Goal: Task Accomplishment & Management: Complete application form

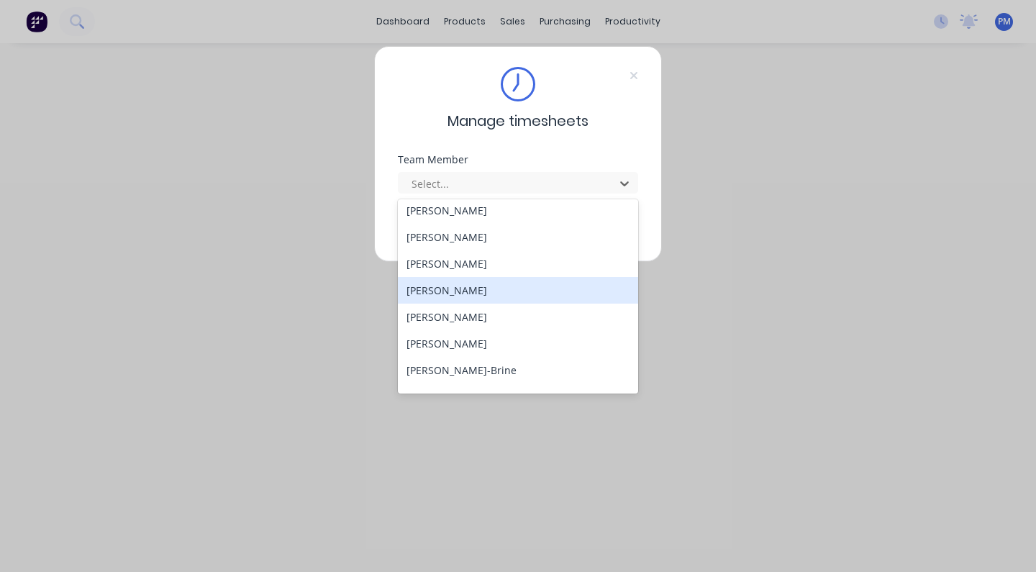
scroll to position [154, 0]
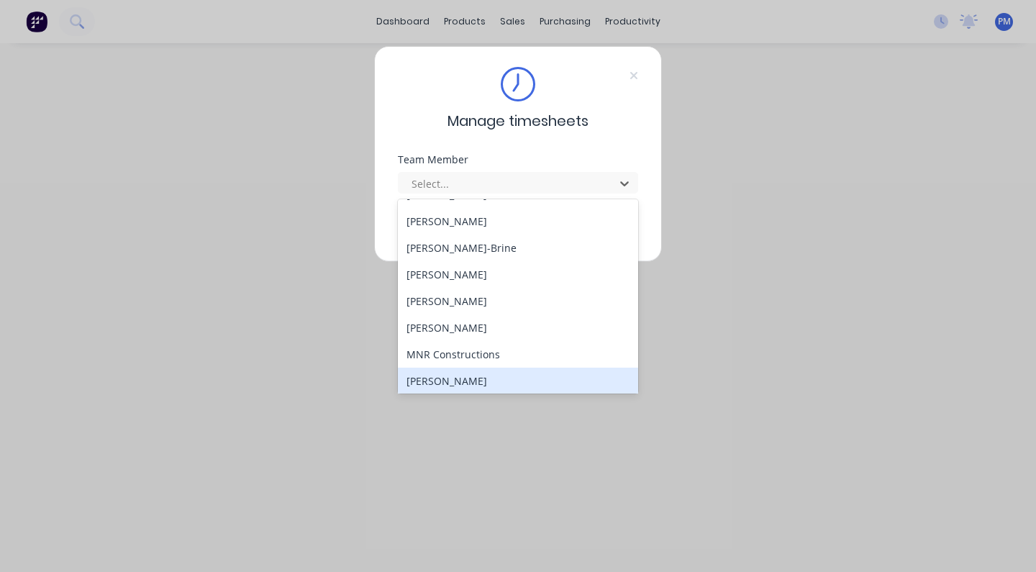
click at [464, 377] on div "[PERSON_NAME]" at bounding box center [518, 381] width 240 height 27
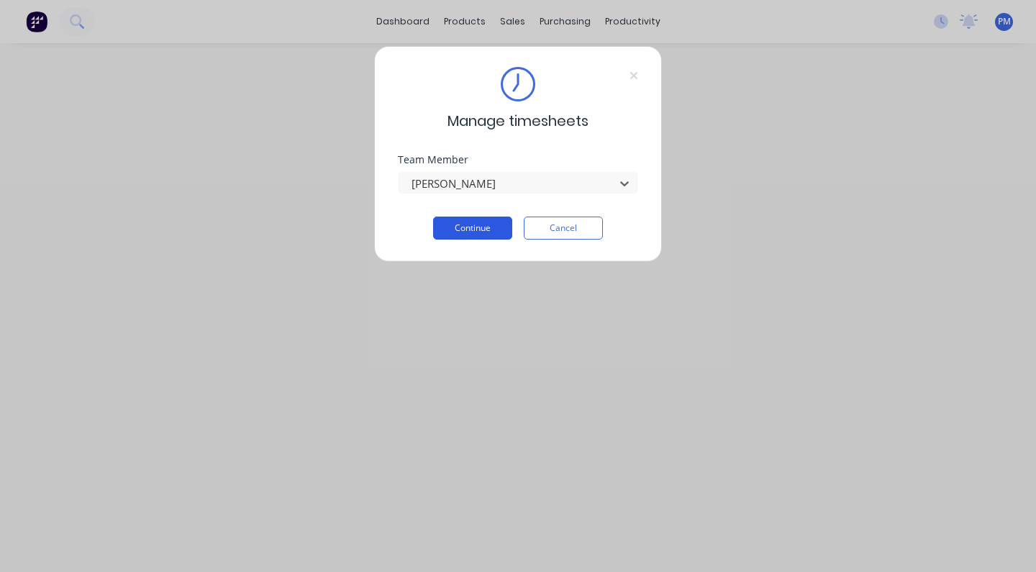
click at [477, 227] on button "Continue" at bounding box center [472, 228] width 79 height 23
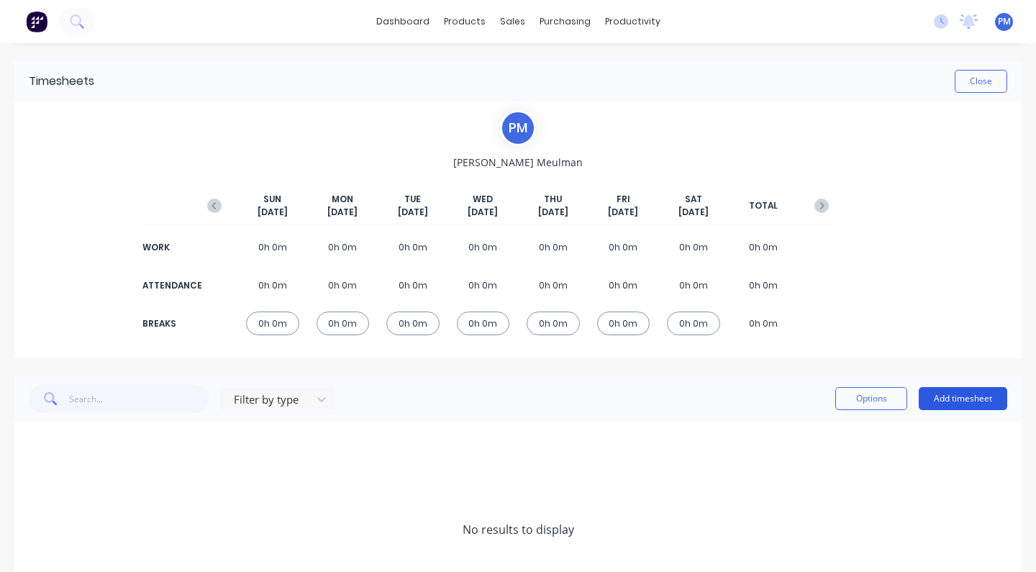
click at [957, 401] on button "Add timesheet" at bounding box center [963, 398] width 88 height 23
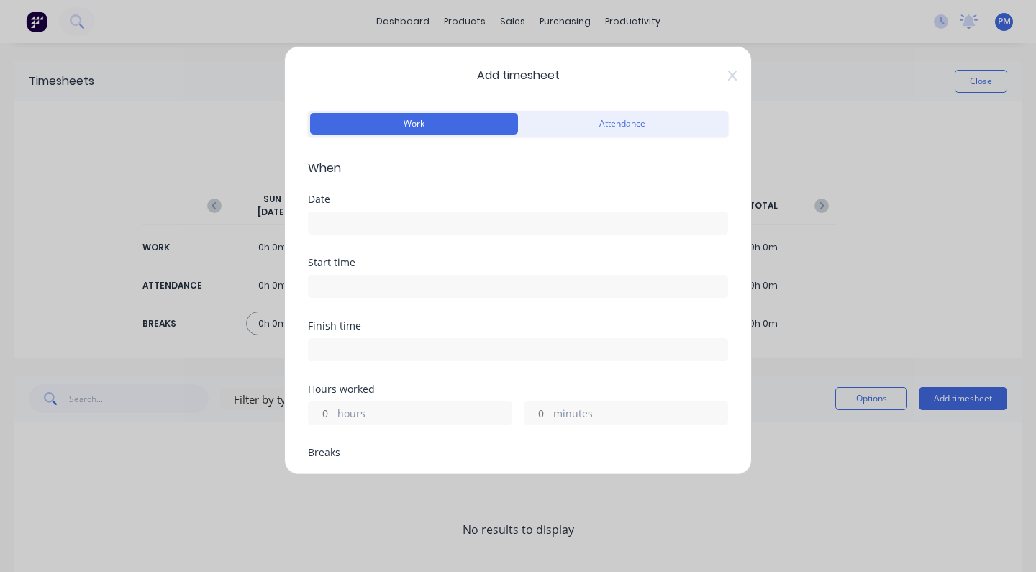
click at [345, 225] on input at bounding box center [518, 223] width 419 height 22
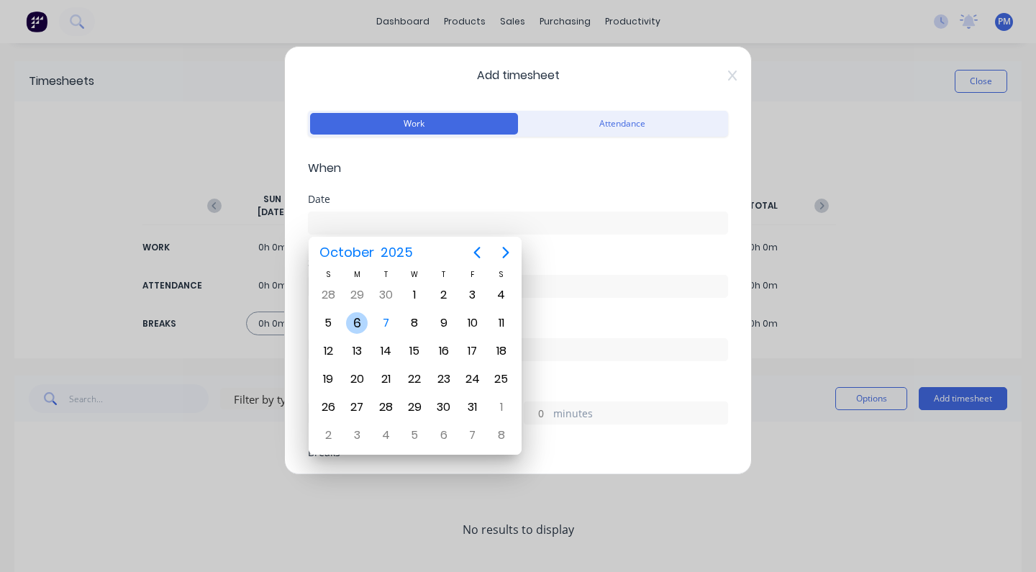
click at [357, 322] on div "6" at bounding box center [357, 323] width 22 height 22
type input "[DATE]"
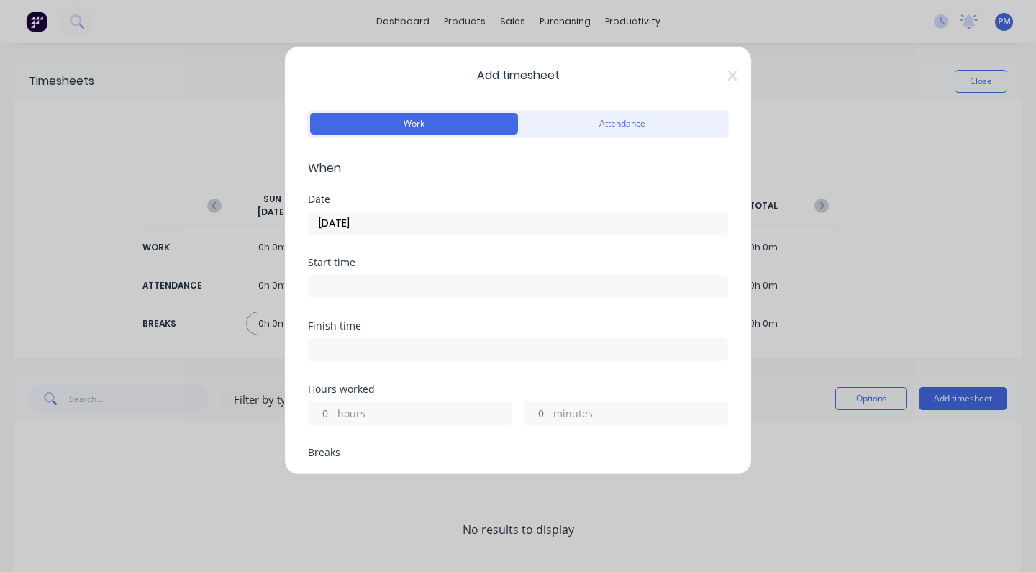
click at [382, 408] on label "hours" at bounding box center [424, 415] width 174 height 18
click at [334, 408] on input "hours" at bounding box center [321, 413] width 25 height 22
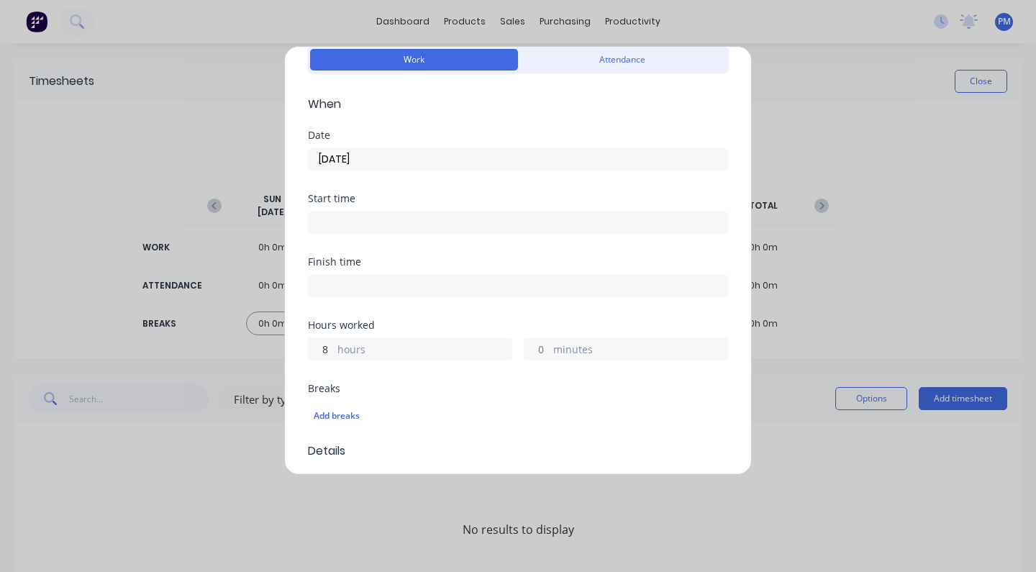
scroll to position [148, 0]
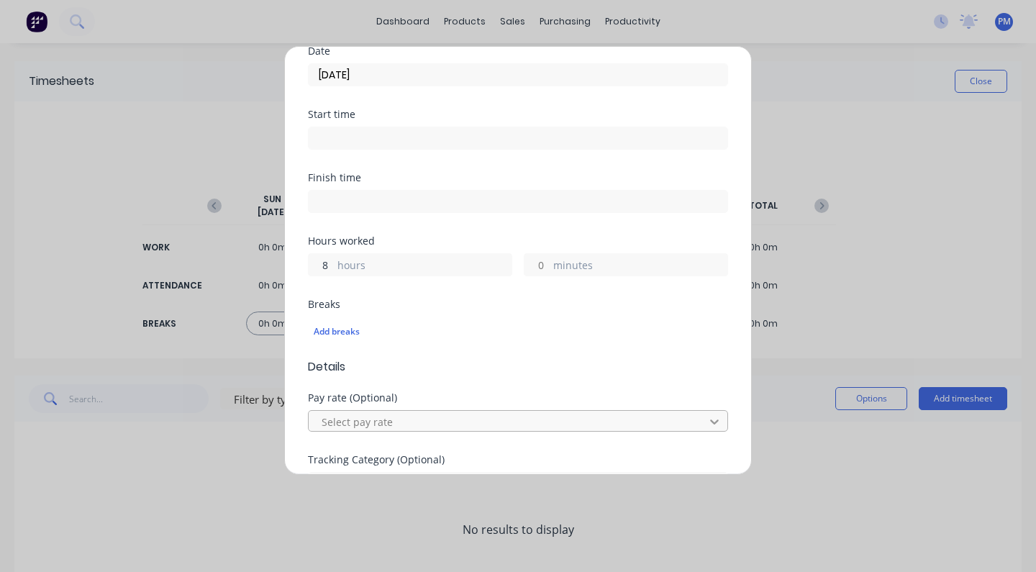
type input "8"
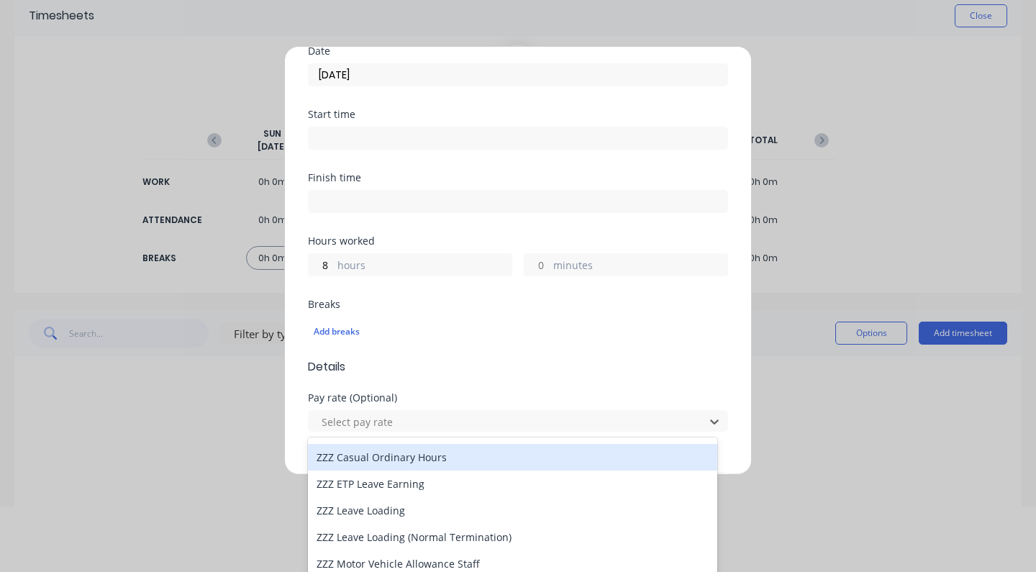
scroll to position [0, 0]
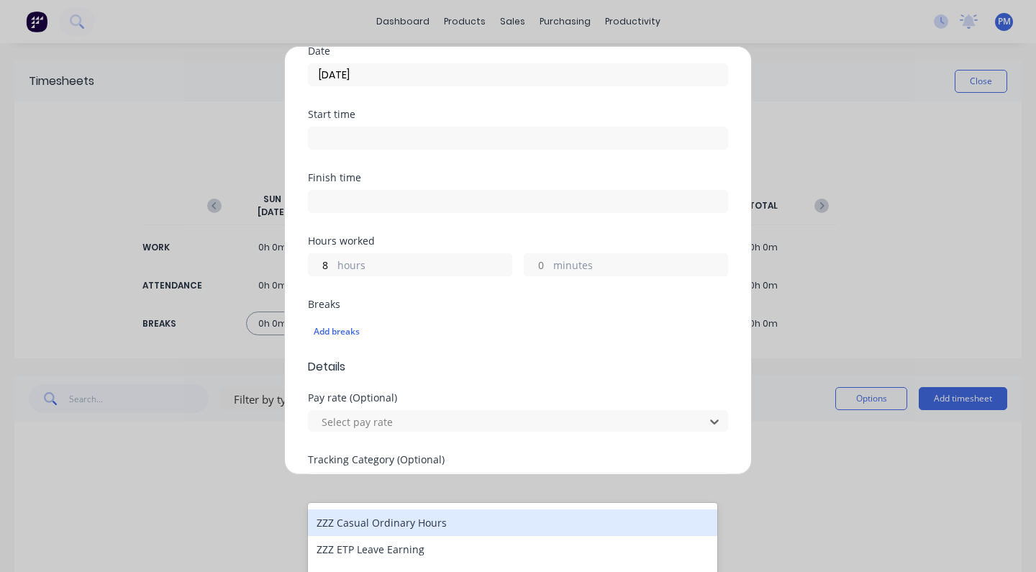
click at [409, 302] on div "Breaks" at bounding box center [518, 304] width 420 height 10
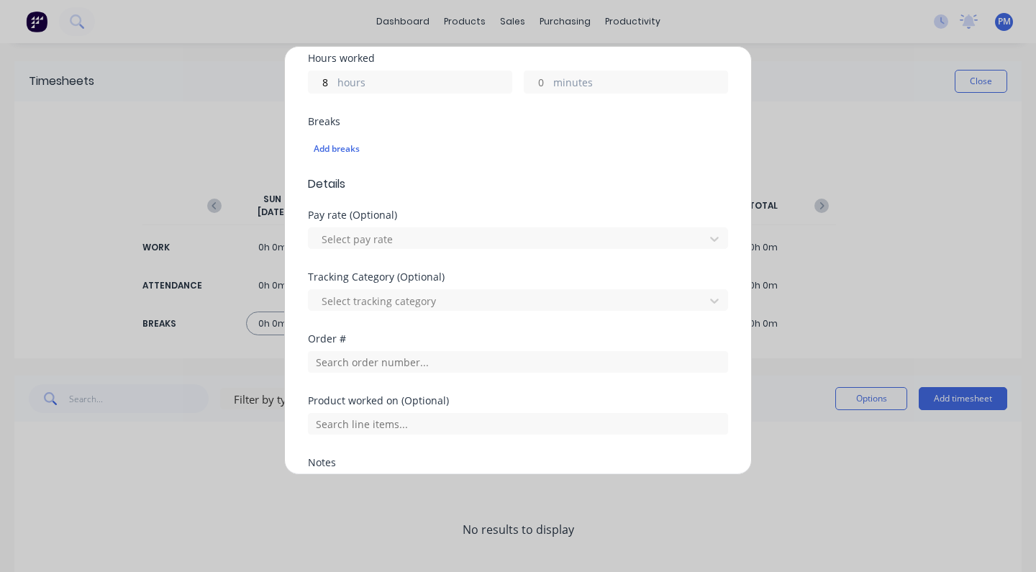
scroll to position [333, 0]
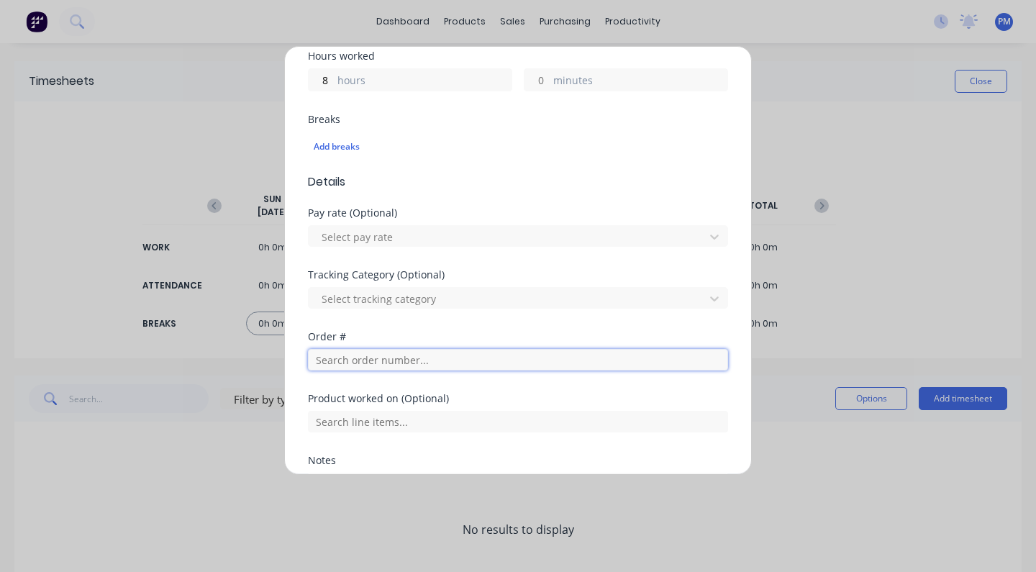
click at [474, 361] on input "text" at bounding box center [518, 360] width 420 height 22
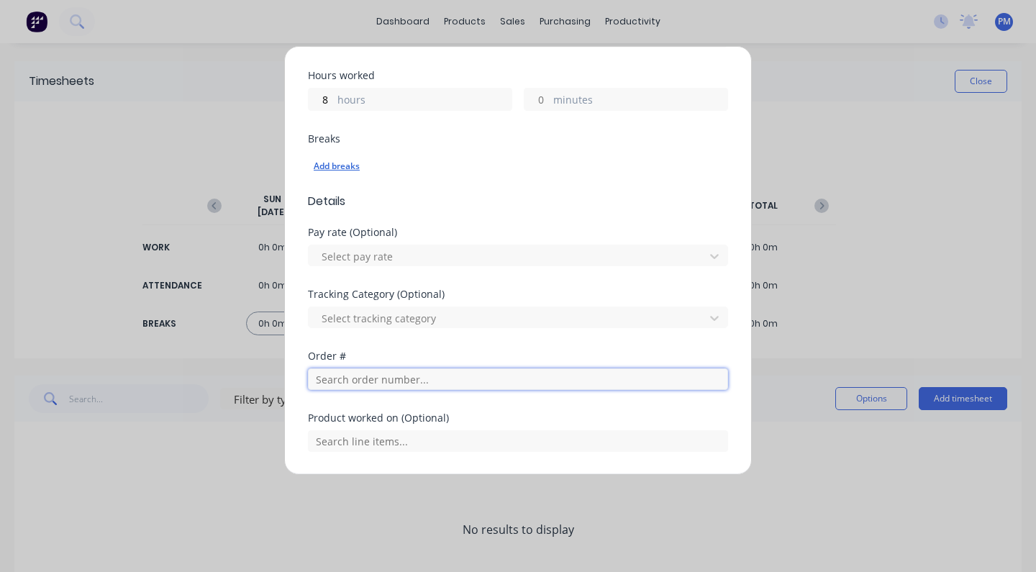
scroll to position [201, 0]
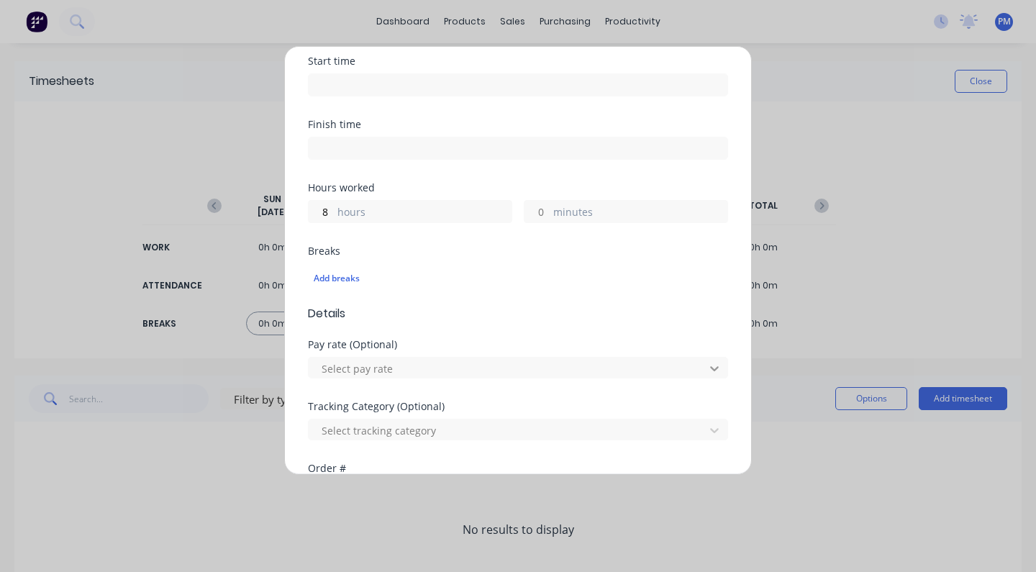
click at [708, 365] on icon at bounding box center [714, 368] width 14 height 14
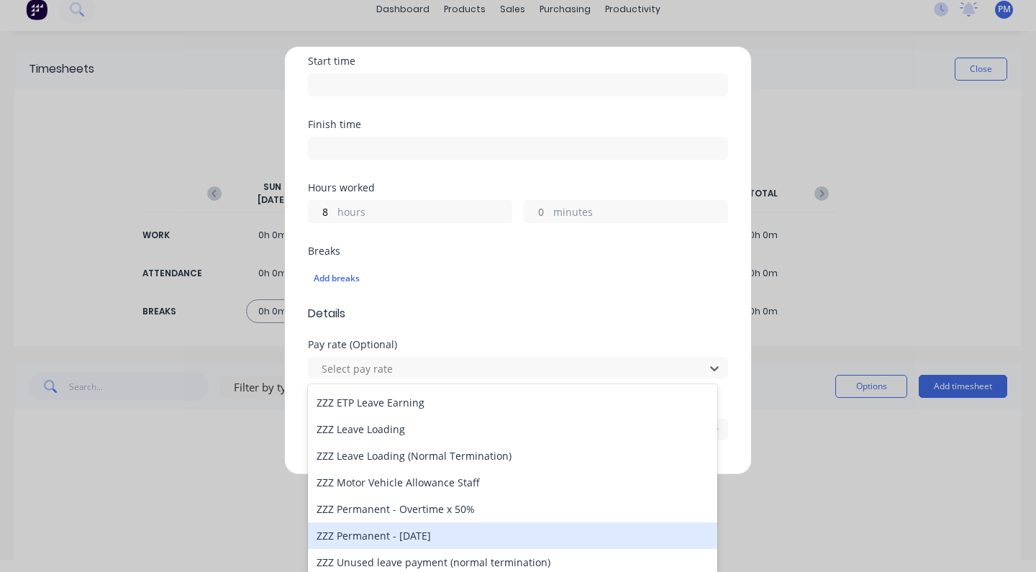
scroll to position [0, 0]
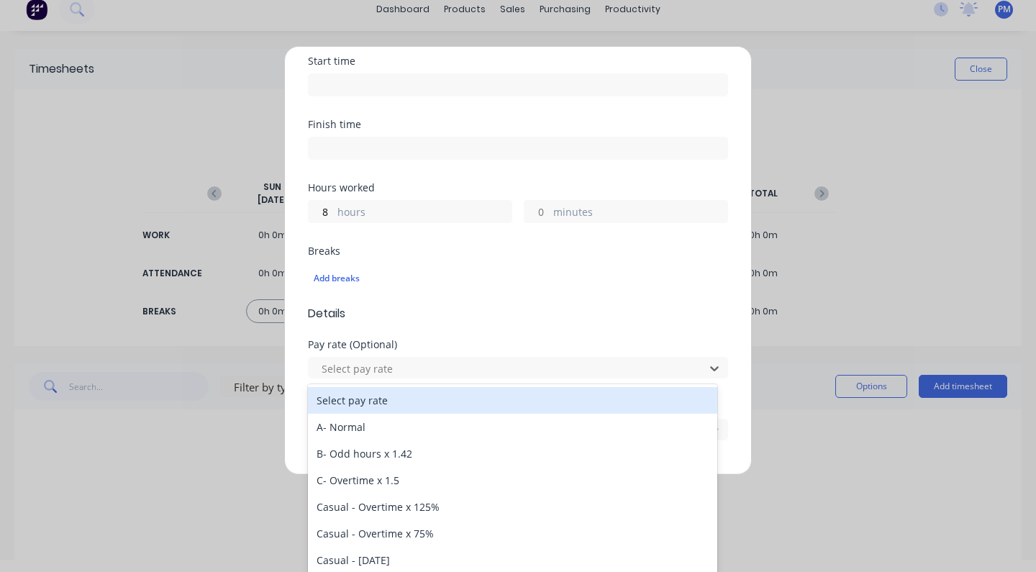
click at [104, 114] on div "Add timesheet Work Attendance When Date [DATE] Start time Finish time Hours wor…" at bounding box center [518, 286] width 1036 height 572
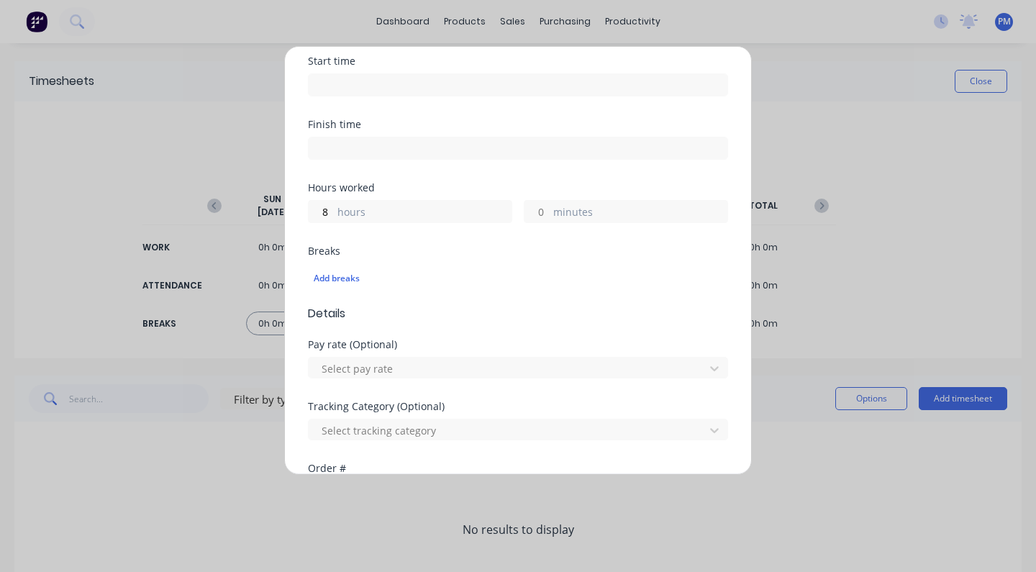
click at [928, 259] on div "Add timesheet Work Attendance When Date [DATE] Start time Finish time Hours wor…" at bounding box center [518, 286] width 1036 height 572
click at [796, 474] on div "Add timesheet Work Attendance When Date [DATE] Start time Finish time Hours wor…" at bounding box center [518, 286] width 1036 height 572
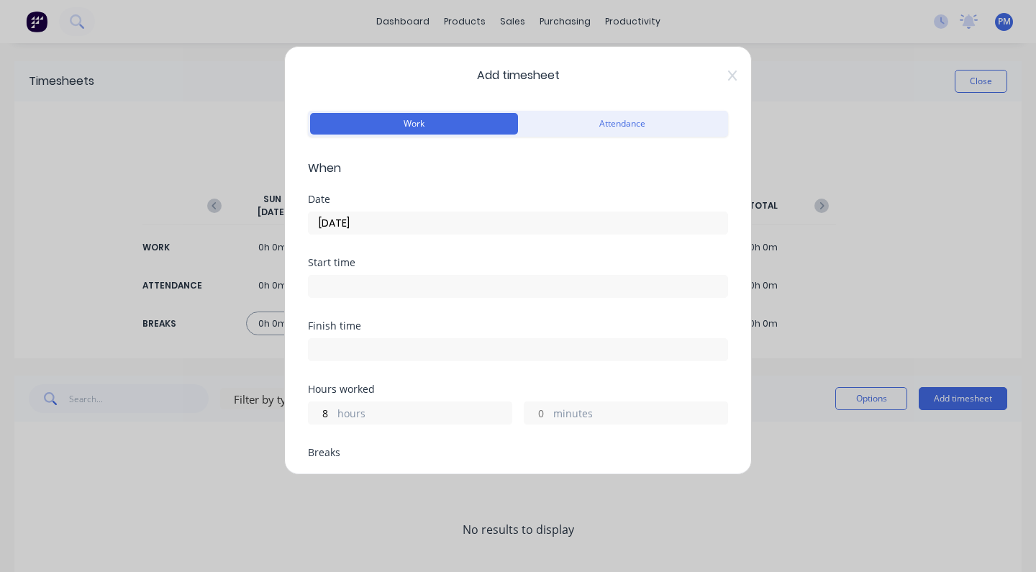
click at [373, 222] on input "[DATE]" at bounding box center [518, 223] width 419 height 22
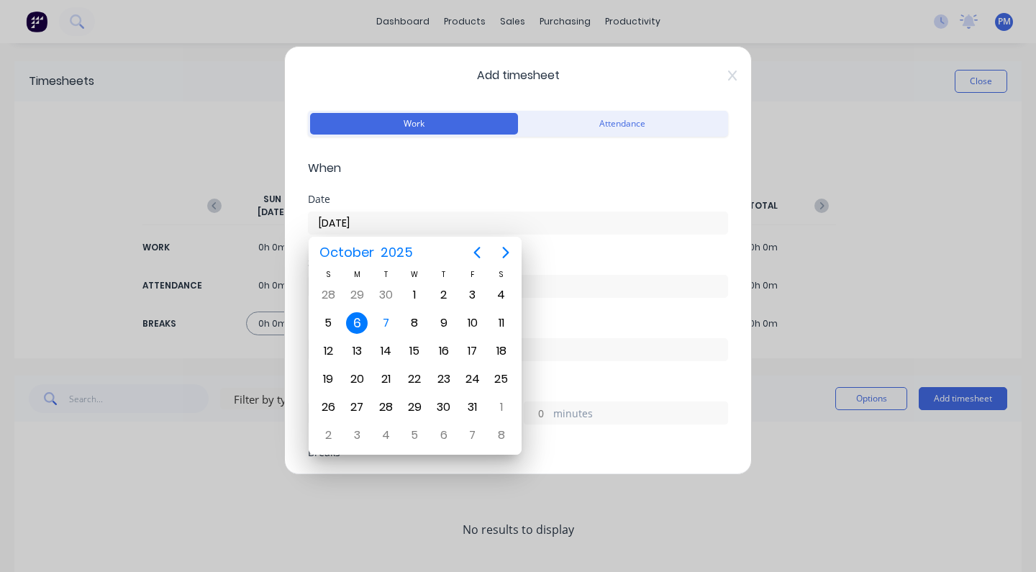
click at [373, 221] on input "[DATE]" at bounding box center [518, 223] width 419 height 22
click at [425, 178] on form "Work Attendance When Date [DATE] Start time Finish time Hours worked 8 hours mi…" at bounding box center [518, 517] width 420 height 821
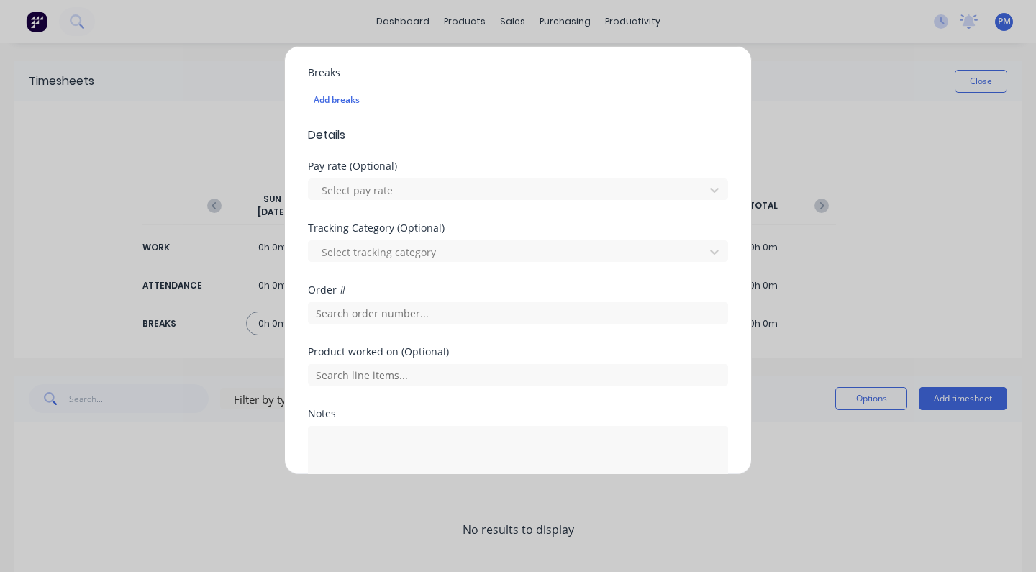
scroll to position [457, 0]
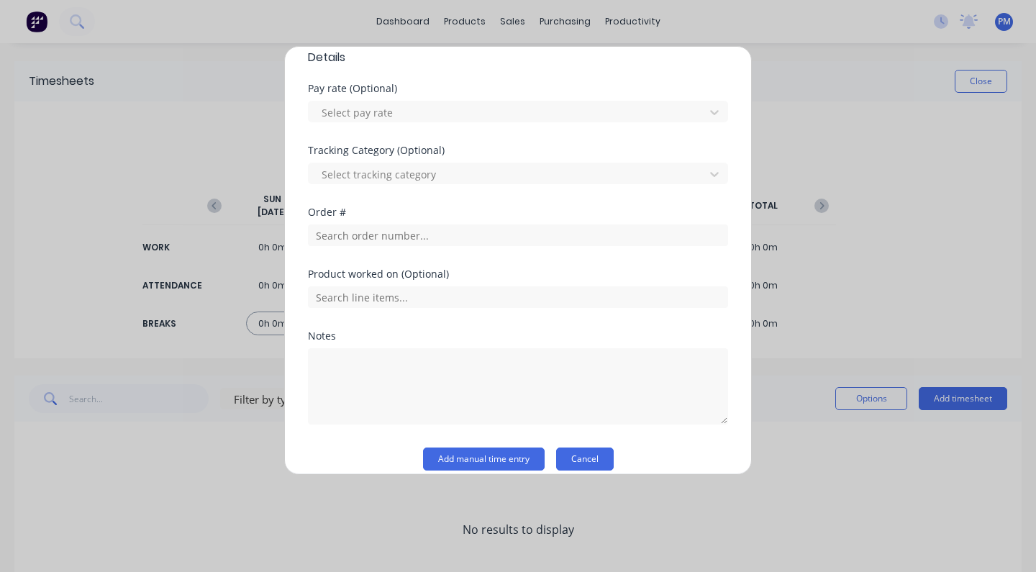
click at [585, 458] on button "Cancel" at bounding box center [585, 458] width 58 height 23
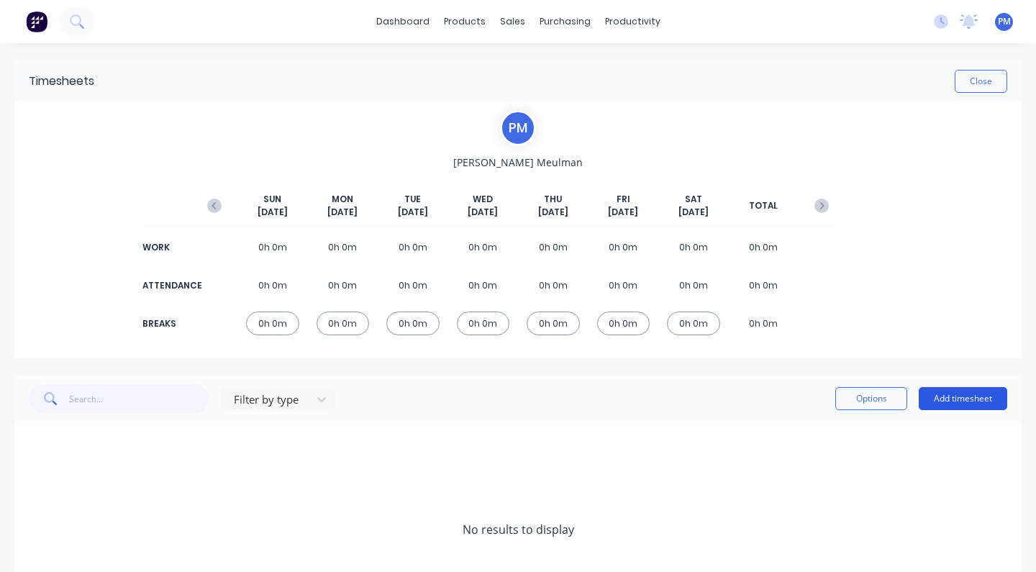
click at [958, 396] on button "Add timesheet" at bounding box center [963, 398] width 88 height 23
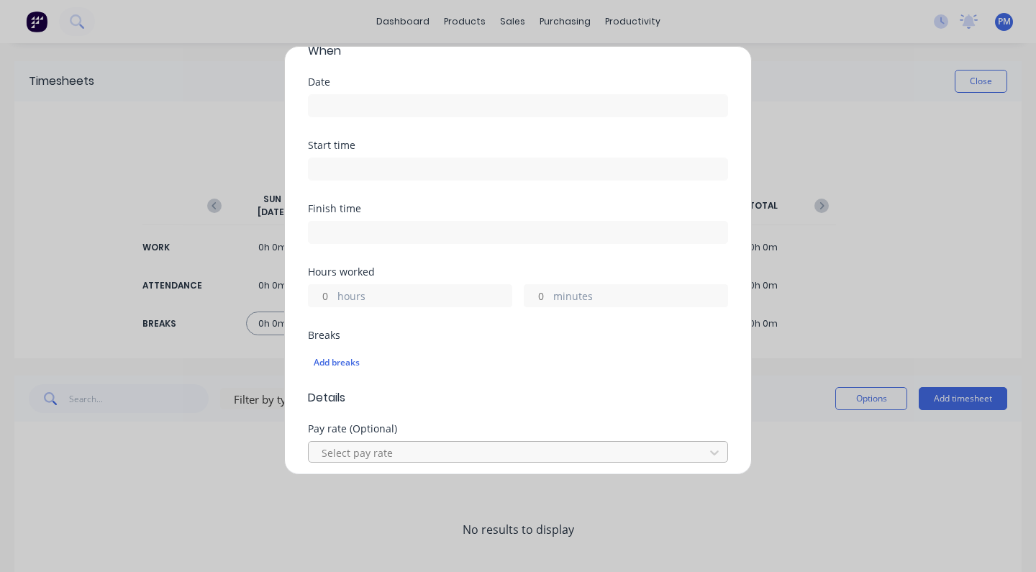
scroll to position [188, 0]
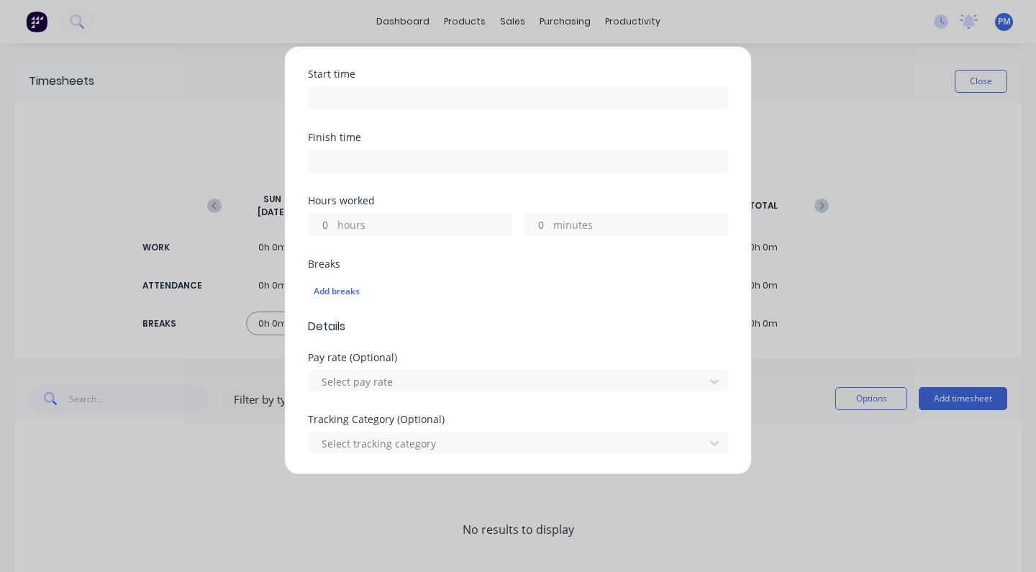
click at [870, 65] on div "Add timesheet Work Attendance When Date Start time Finish time Hours worked hou…" at bounding box center [518, 286] width 1036 height 572
click at [907, 256] on div "Add timesheet Work Attendance When Date Start time Finish time Hours worked hou…" at bounding box center [518, 286] width 1036 height 572
click at [884, 277] on div "Add timesheet Work Attendance When Date Start time Finish time Hours worked hou…" at bounding box center [518, 286] width 1036 height 572
click at [711, 380] on div at bounding box center [714, 381] width 26 height 23
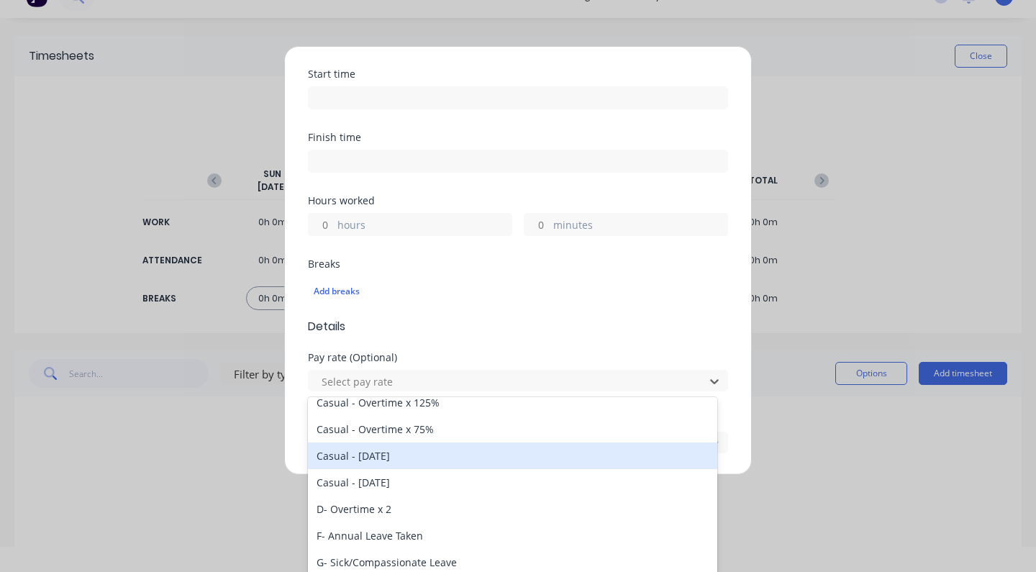
scroll to position [114, 0]
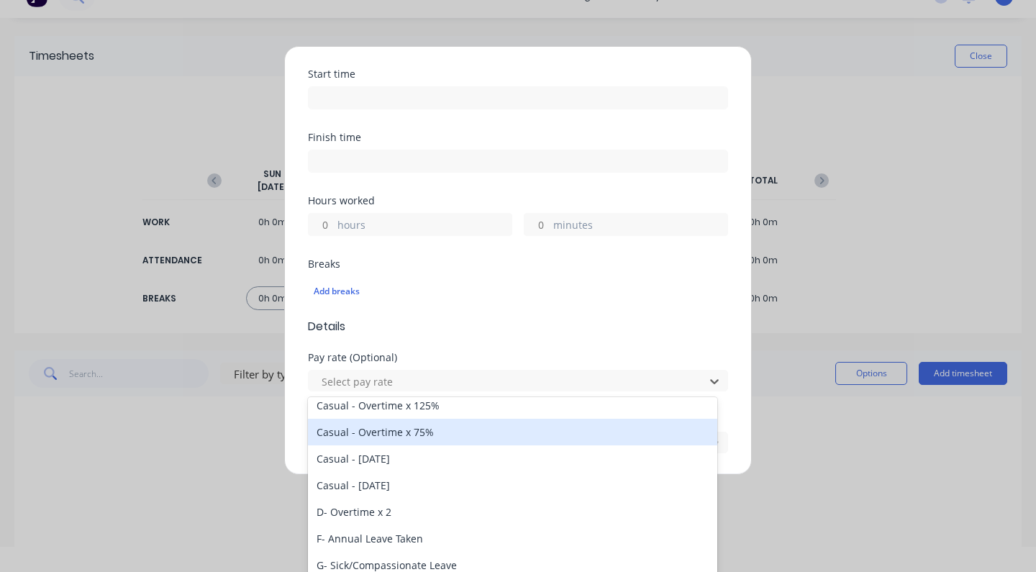
click at [873, 283] on div "Add timesheet Work Attendance When Date Start time Finish time Hours worked hou…" at bounding box center [518, 286] width 1036 height 572
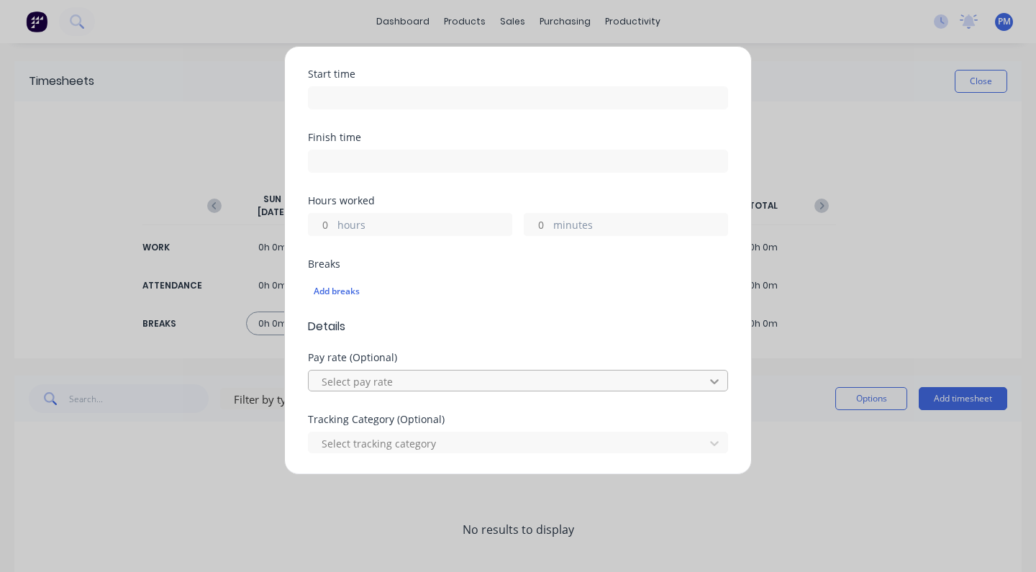
click at [707, 378] on icon at bounding box center [714, 381] width 14 height 14
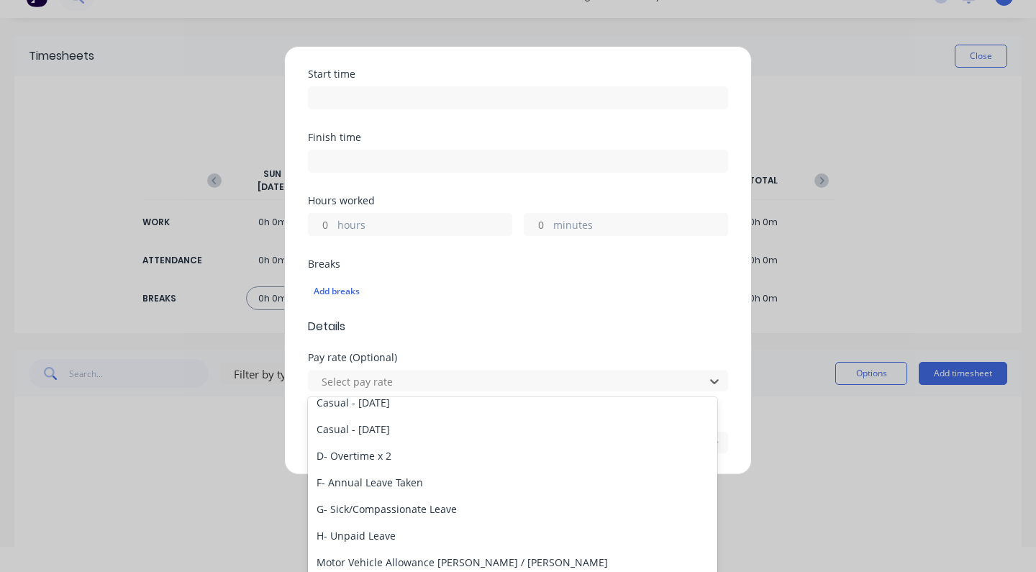
scroll to position [21, 0]
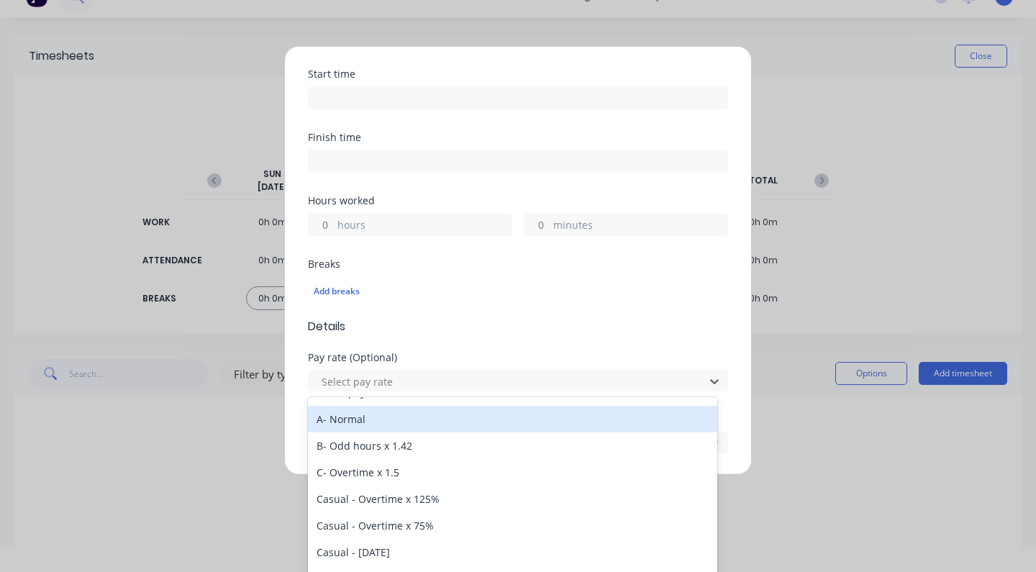
click at [904, 272] on div "Add timesheet Work Attendance When Date Start time Finish time Hours worked hou…" at bounding box center [518, 286] width 1036 height 572
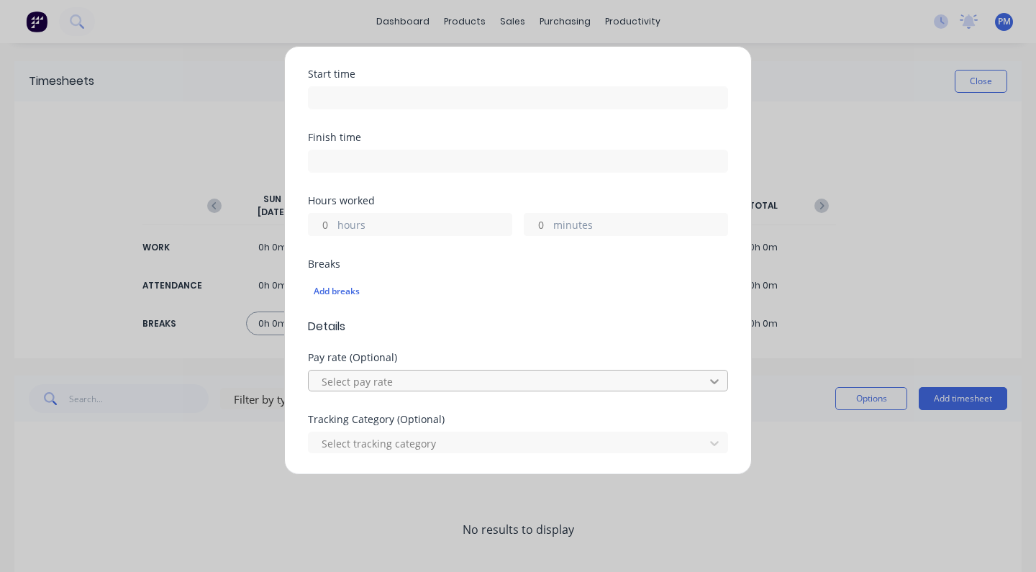
click at [707, 383] on icon at bounding box center [714, 381] width 14 height 14
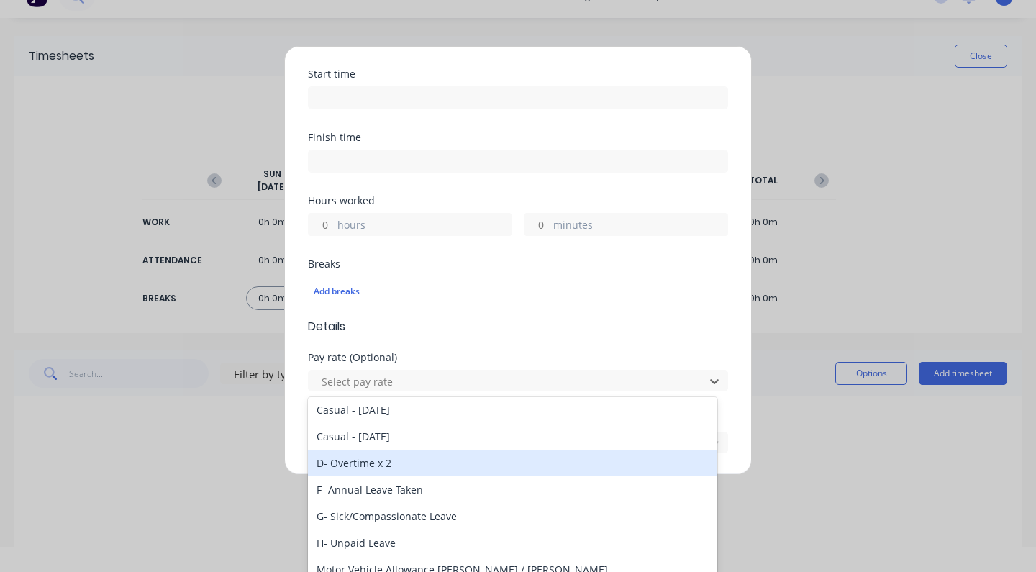
scroll to position [188, 0]
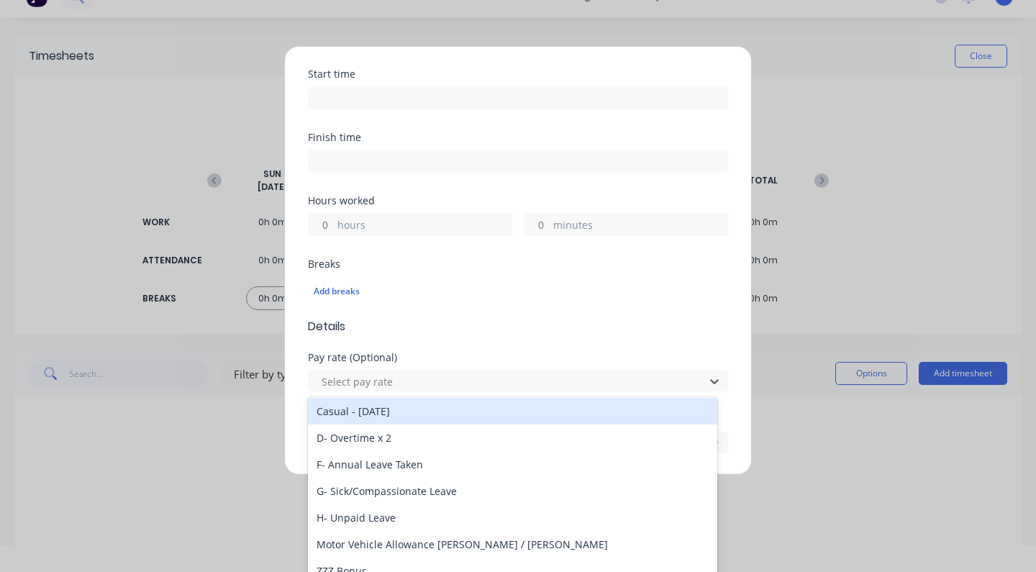
click at [221, 335] on div "Add timesheet Work Attendance When Date Start time Finish time Hours worked hou…" at bounding box center [518, 286] width 1036 height 572
